Goal: Information Seeking & Learning: Learn about a topic

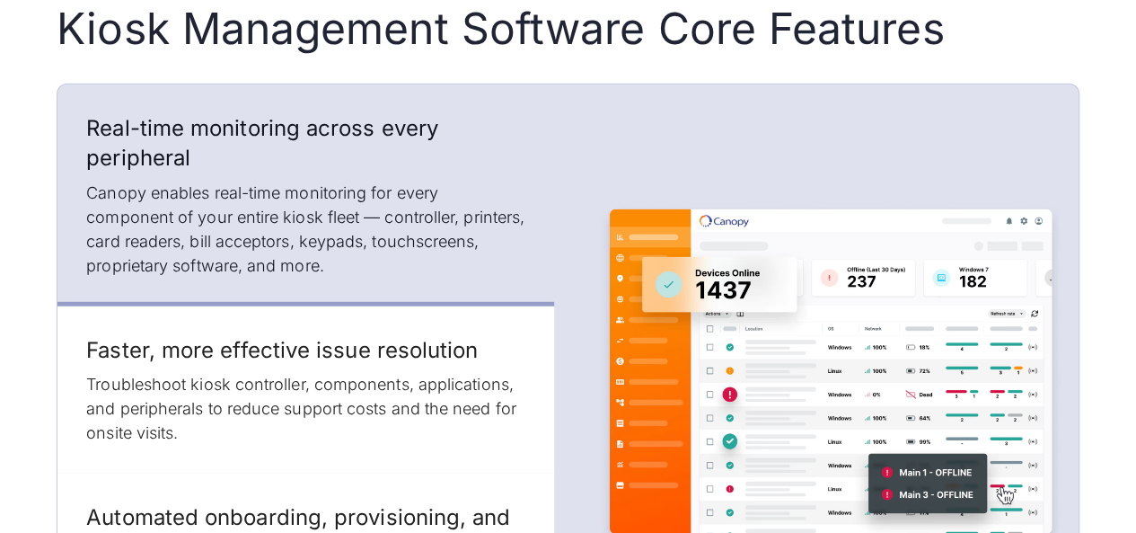
scroll to position [2874, 0]
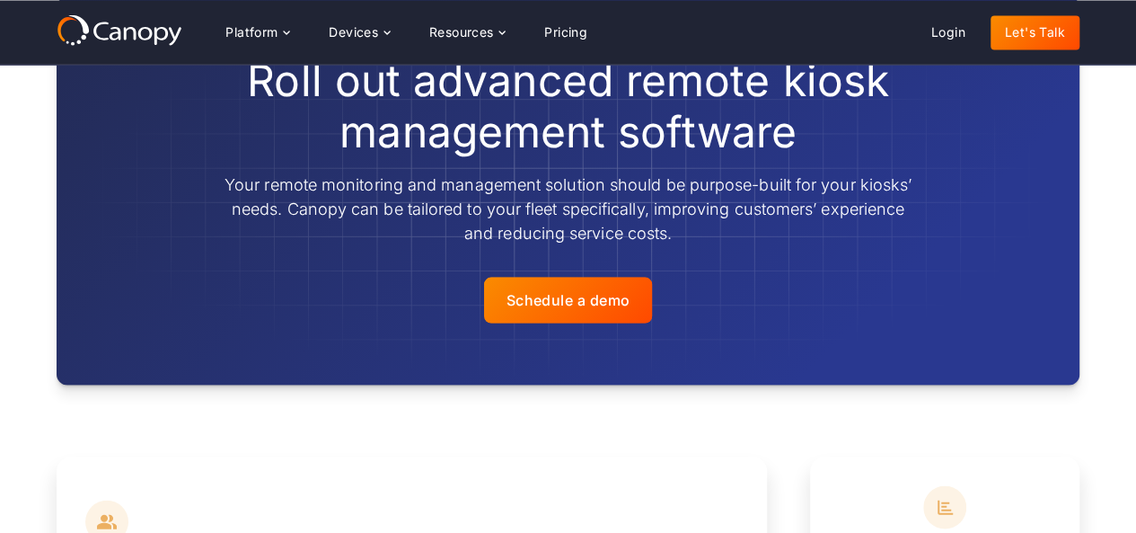
scroll to position [1257, 0]
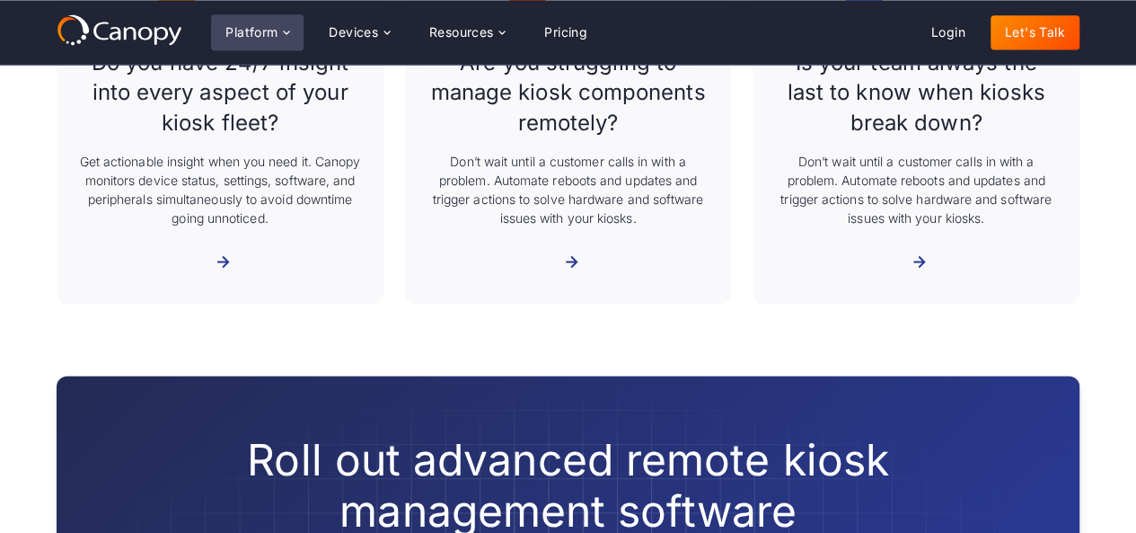
click at [287, 31] on icon at bounding box center [286, 32] width 14 height 14
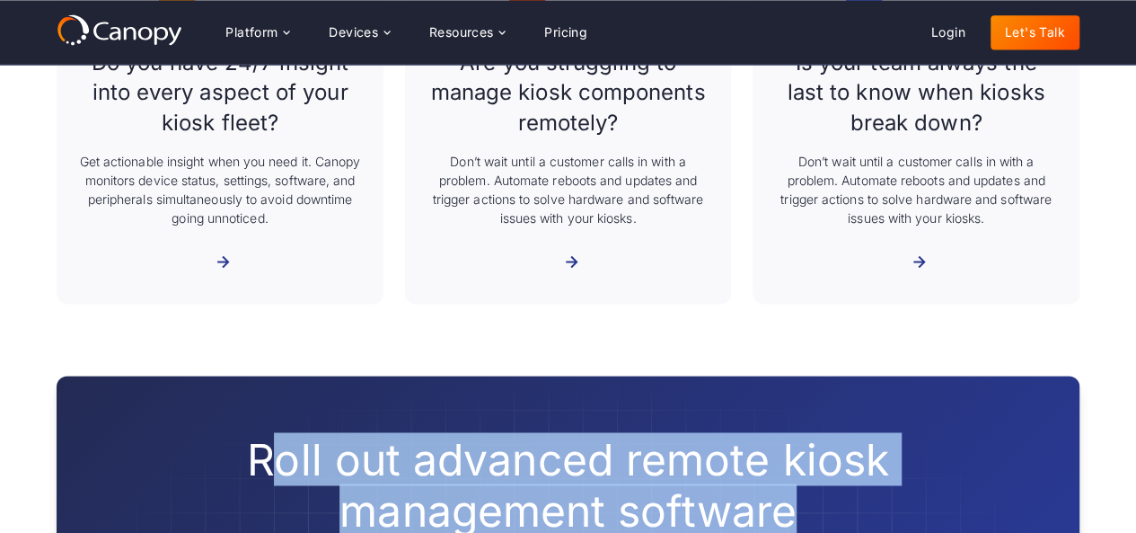
drag, startPoint x: 274, startPoint y: 393, endPoint x: 777, endPoint y: 423, distance: 503.9
click at [880, 462] on h2 "Roll out advanced remote kiosk management software" at bounding box center [569, 484] width 690 height 103
click at [578, 433] on h2 "Roll out advanced remote kiosk management software" at bounding box center [569, 484] width 690 height 103
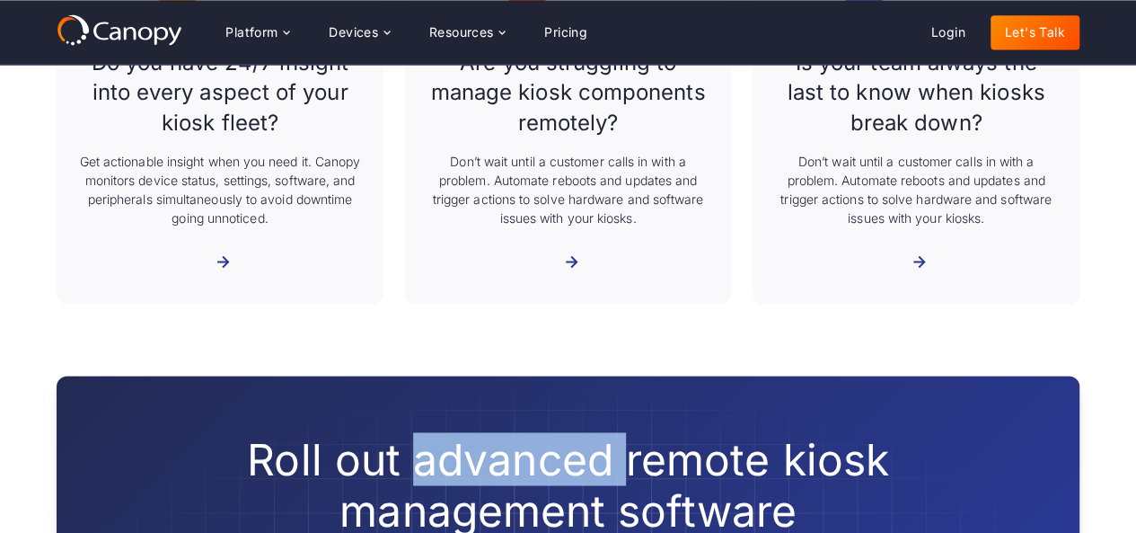
click at [578, 433] on h2 "Roll out advanced remote kiosk management software" at bounding box center [569, 484] width 690 height 103
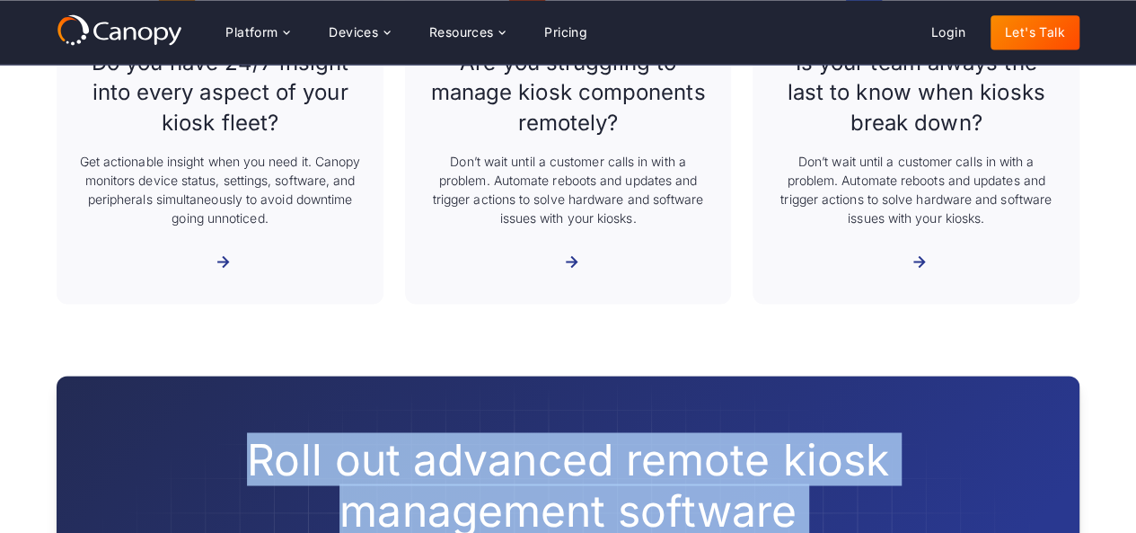
click at [578, 433] on h2 "Roll out advanced remote kiosk management software" at bounding box center [569, 484] width 690 height 103
click at [477, 444] on h2 "Roll out advanced remote kiosk management software" at bounding box center [569, 484] width 690 height 103
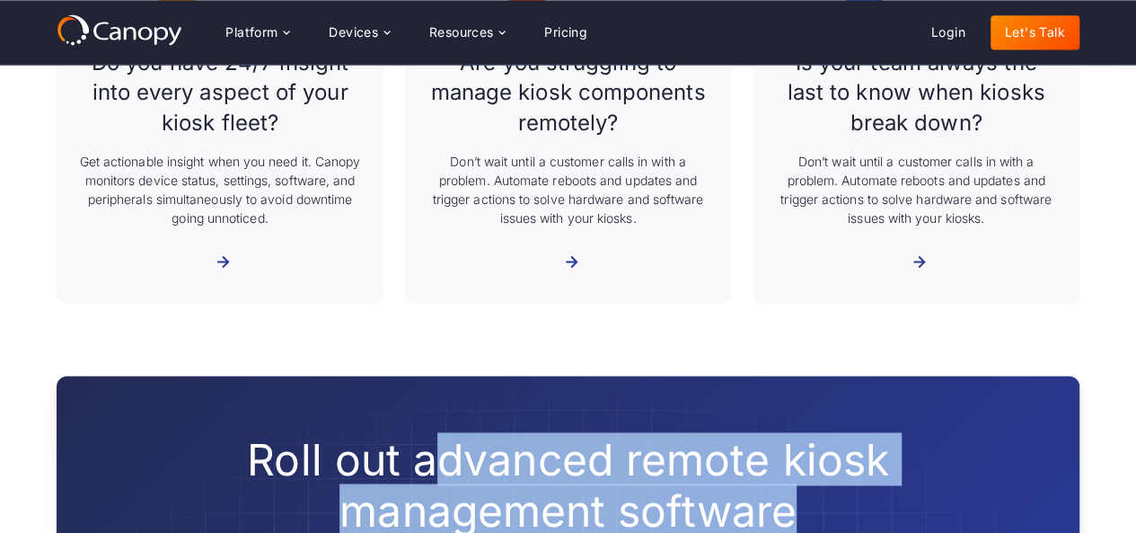
drag, startPoint x: 427, startPoint y: 420, endPoint x: 816, endPoint y: 441, distance: 389.5
click at [816, 441] on h2 "Roll out advanced remote kiosk management software" at bounding box center [569, 484] width 690 height 103
